Goal: Information Seeking & Learning: Learn about a topic

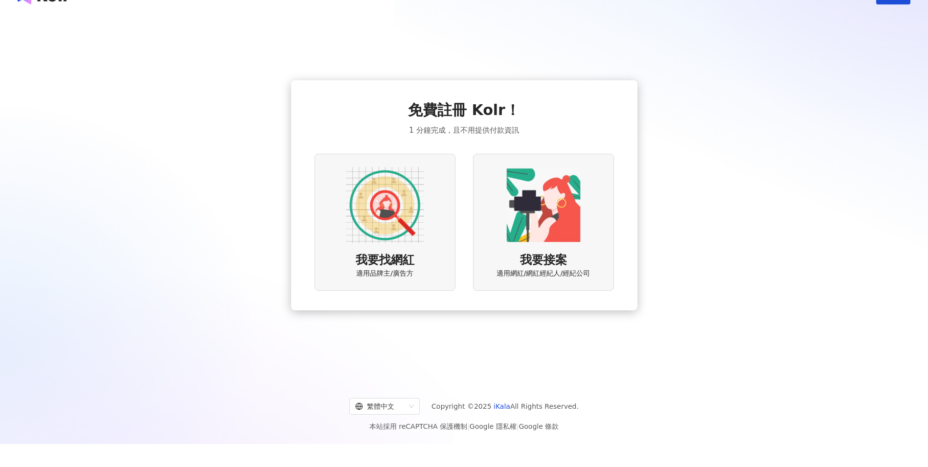
scroll to position [45, 0]
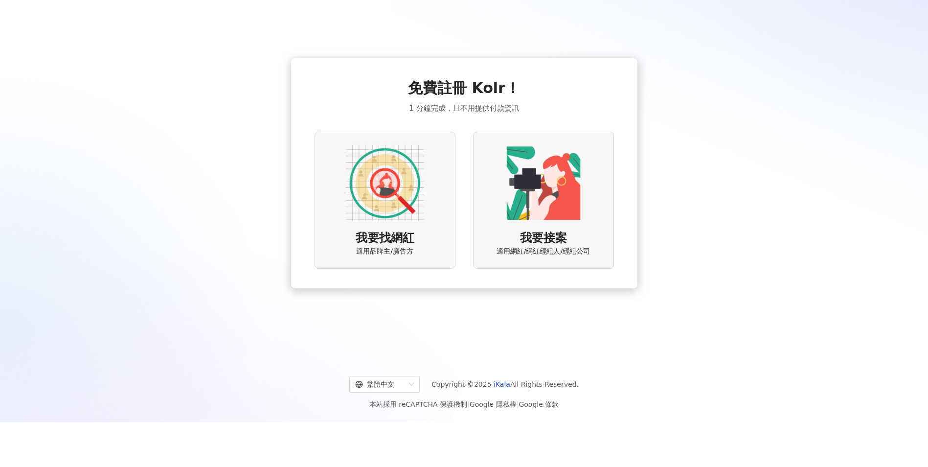
click at [374, 163] on img at bounding box center [385, 183] width 78 height 78
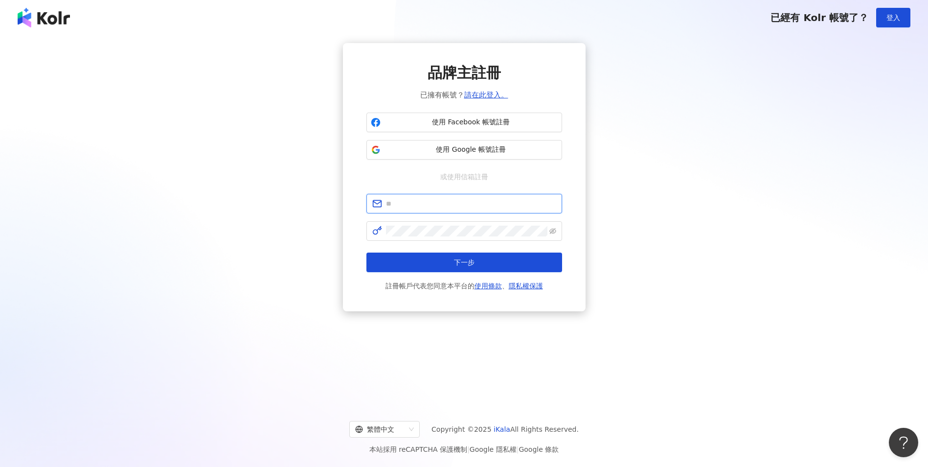
click at [461, 204] on input "text" at bounding box center [471, 203] width 170 height 11
drag, startPoint x: 501, startPoint y: 183, endPoint x: 499, endPoint y: 147, distance: 36.3
click at [501, 183] on div "品牌主註冊 已擁有帳號？ 請在此登入。 使用 Facebook 帳號註冊 使用 Google 帳號註冊 或使用信箱註冊 下一步 註冊帳戶代表您同意本平台的 使…" at bounding box center [464, 177] width 196 height 229
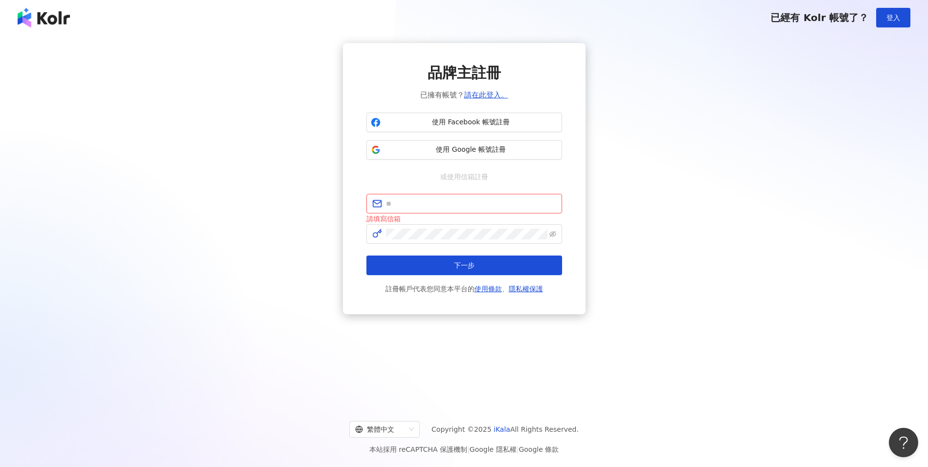
drag, startPoint x: 499, startPoint y: 141, endPoint x: 571, endPoint y: 181, distance: 83.0
click at [571, 179] on div "品牌主註冊 已擁有帳號？ 請在此登入。 使用 Facebook 帳號註冊 使用 Google 帳號註冊 或使用信箱註冊 請填寫信箱 下一步 註冊帳戶代表您同意…" at bounding box center [464, 178] width 243 height 271
click at [460, 205] on input "text" at bounding box center [471, 203] width 170 height 11
click at [570, 181] on div "品牌主註冊 已擁有帳號？ 請在此登入。 使用 Facebook 帳號註冊 使用 Google 帳號註冊 或使用信箱註冊 請填寫信箱 下一步 註冊帳戶代表您同意…" at bounding box center [464, 178] width 243 height 271
click at [483, 98] on link "請在此登入。" at bounding box center [486, 95] width 44 height 9
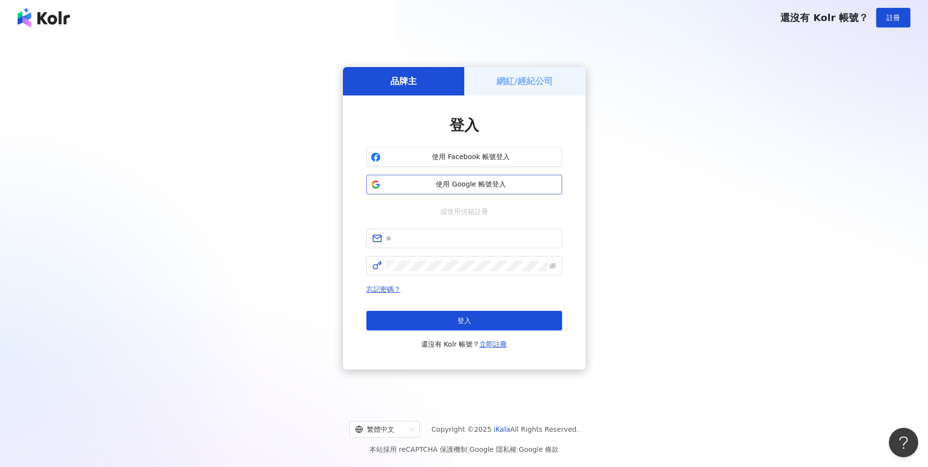
click at [532, 182] on span "使用 Google 帳號登入" at bounding box center [471, 185] width 173 height 10
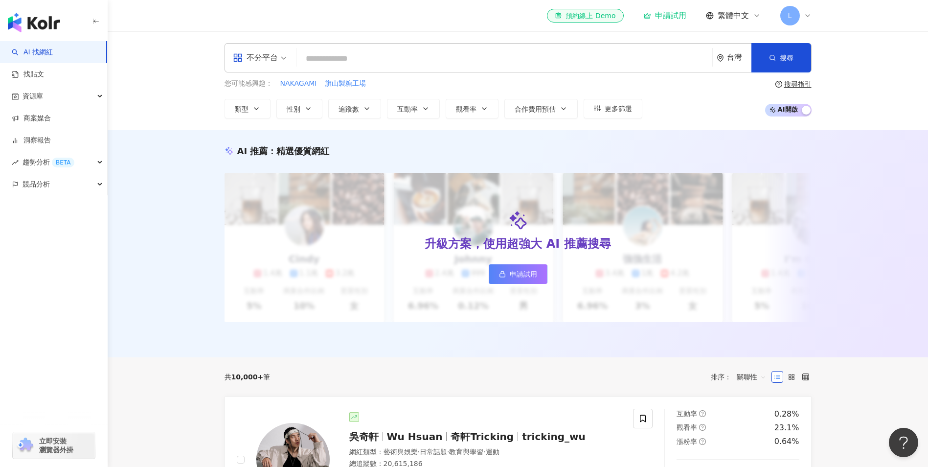
click at [325, 55] on input "search" at bounding box center [504, 58] width 408 height 19
type input "*"
type input "**"
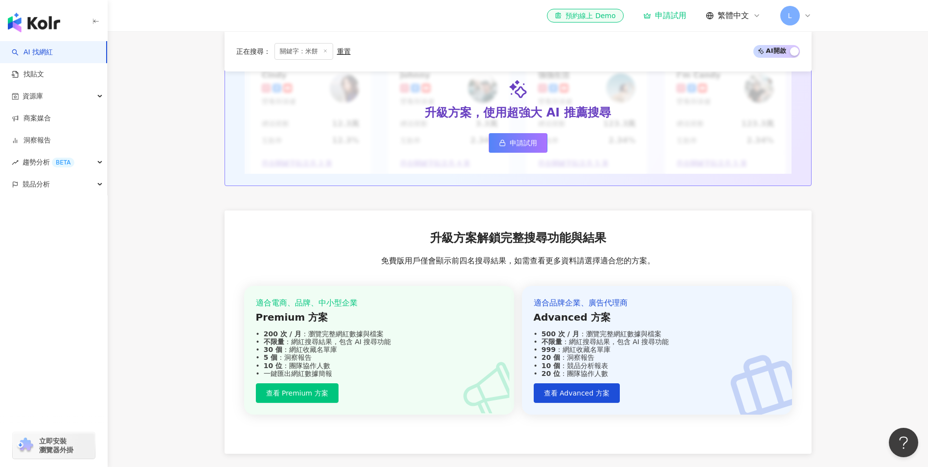
scroll to position [1071, 0]
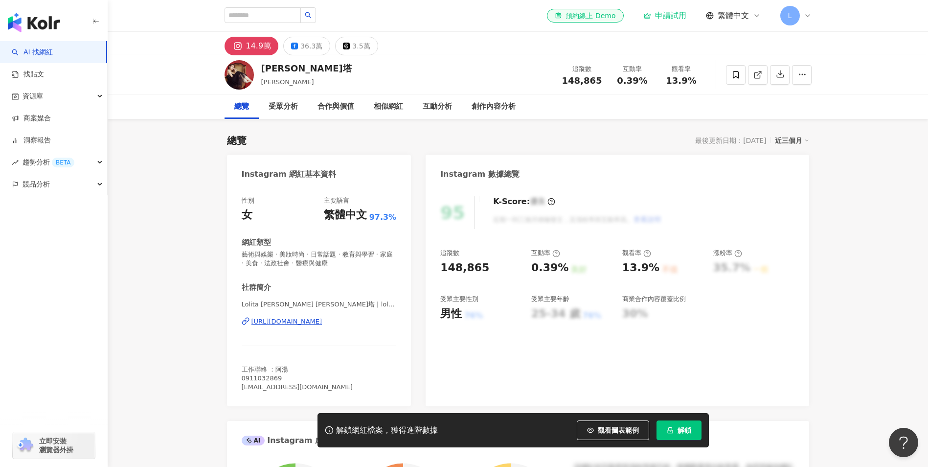
click at [322, 323] on div "[URL][DOMAIN_NAME]" at bounding box center [286, 321] width 71 height 9
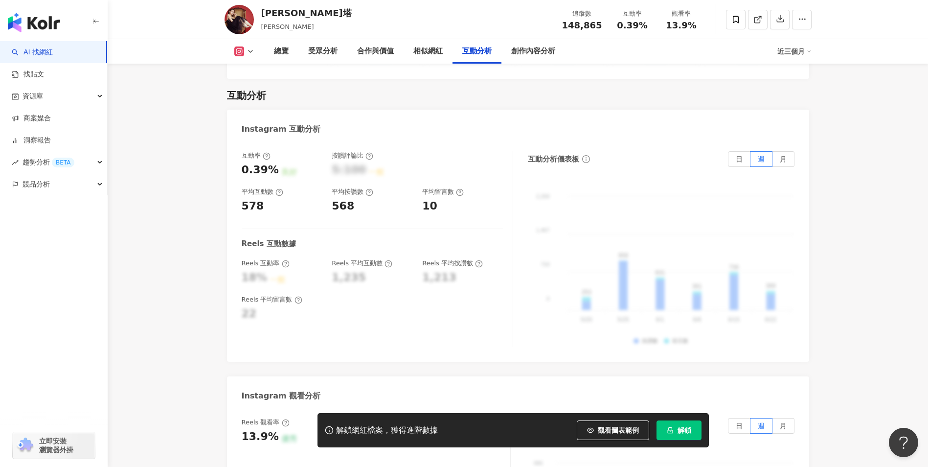
scroll to position [1859, 0]
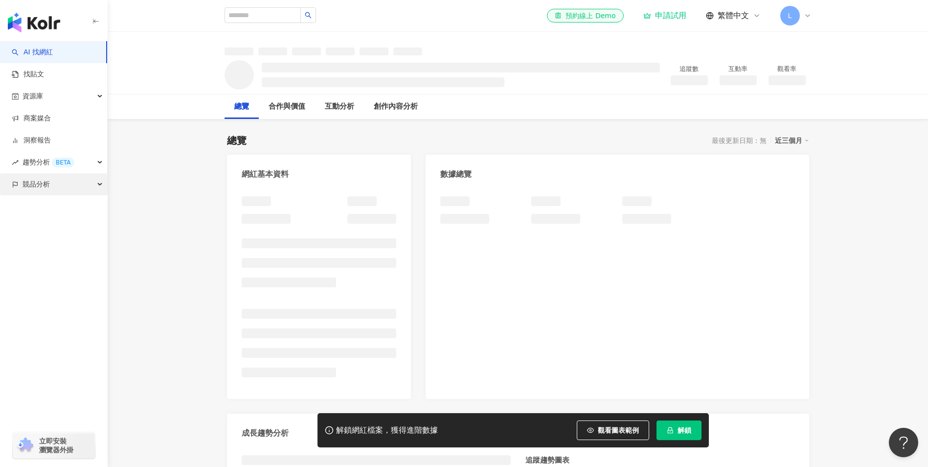
click at [103, 181] on div "競品分析" at bounding box center [53, 184] width 107 height 22
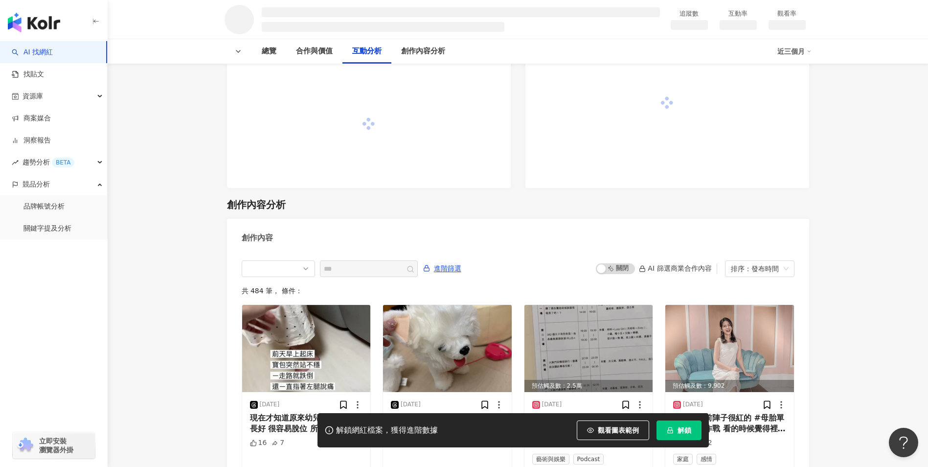
scroll to position [930, 0]
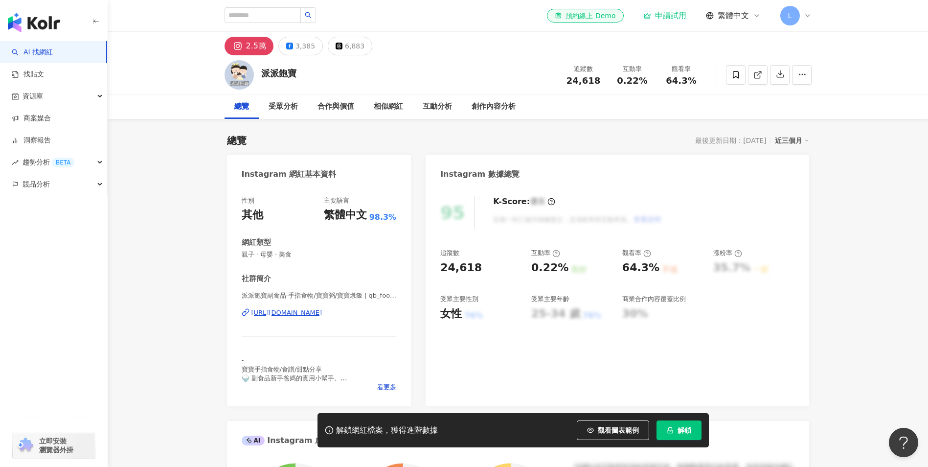
scroll to position [49, 0]
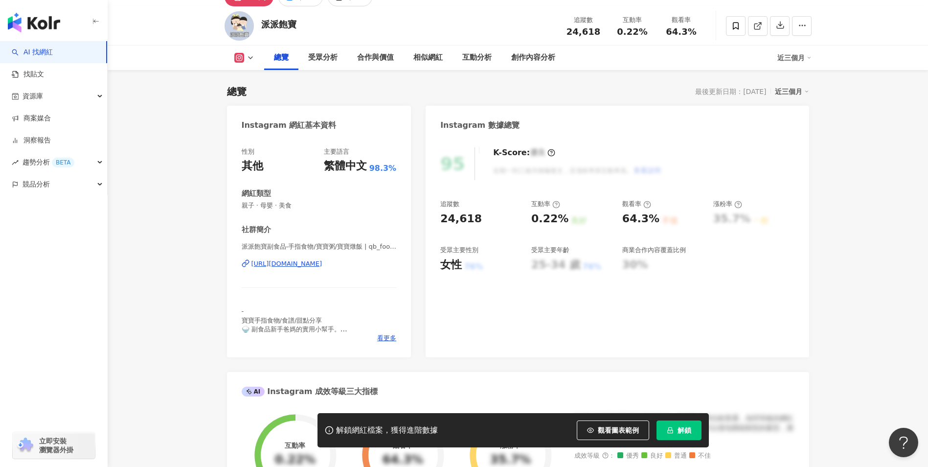
click at [322, 261] on div "https://www.instagram.com/qb_food2021/" at bounding box center [286, 263] width 71 height 9
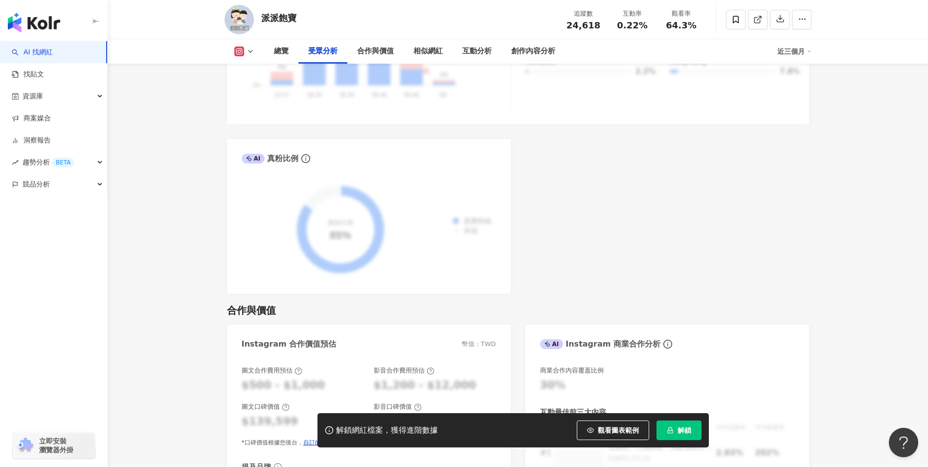
scroll to position [1125, 0]
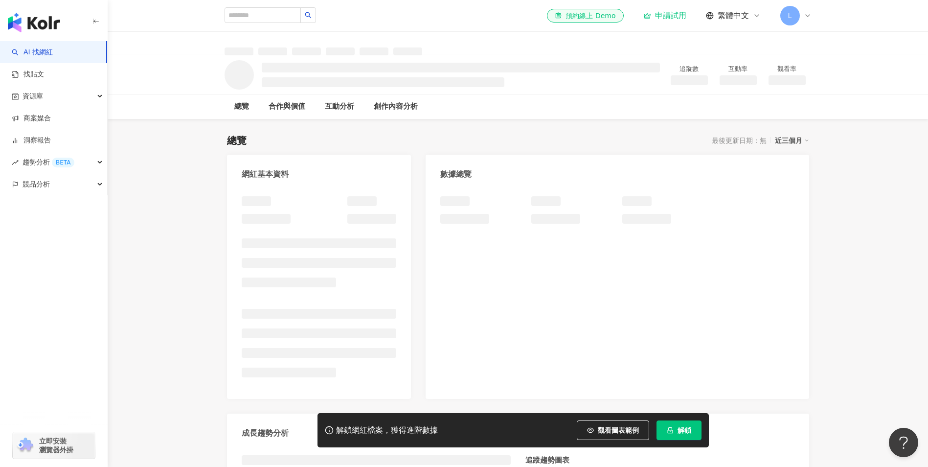
click at [147, 436] on div "解鎖網紅檔案，獲得進階數據 觀看圖表範例 解鎖" at bounding box center [464, 430] width 928 height 34
click at [284, 11] on input "search" at bounding box center [263, 15] width 76 height 16
